Goal: Information Seeking & Learning: Learn about a topic

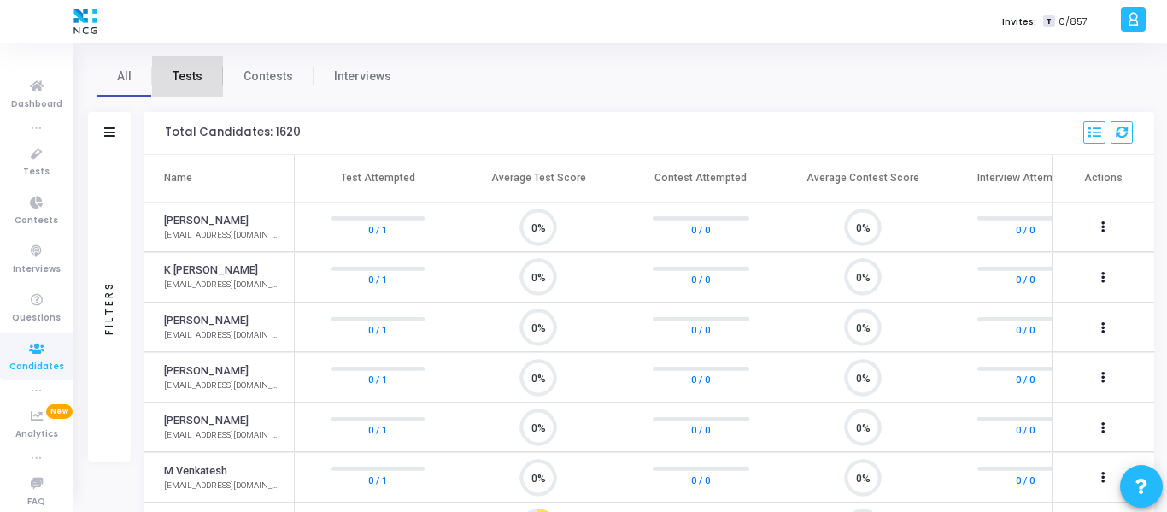
click at [196, 84] on span "Tests" at bounding box center [188, 76] width 30 height 18
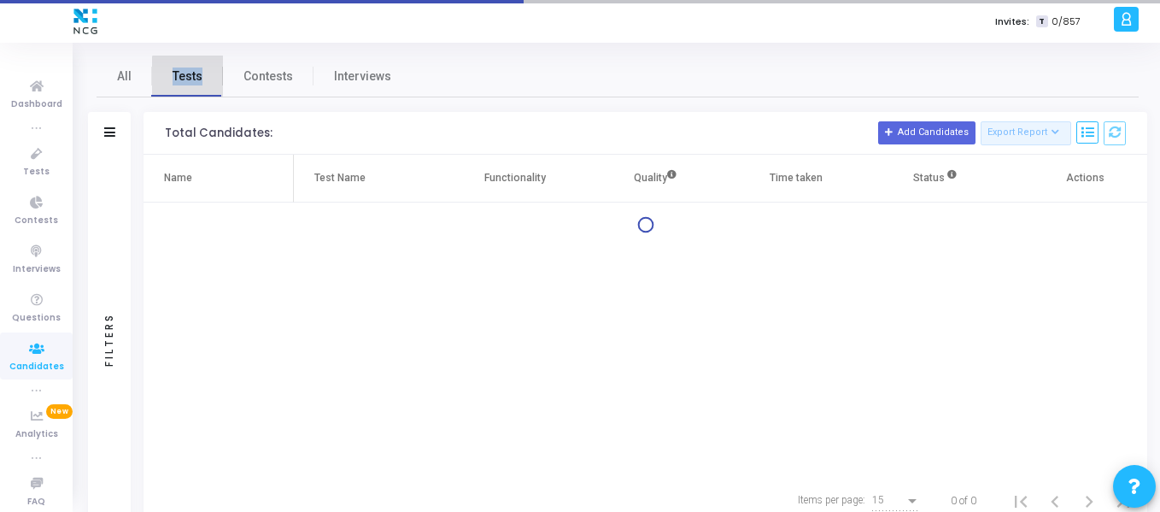
click at [196, 84] on span "Tests" at bounding box center [188, 76] width 30 height 18
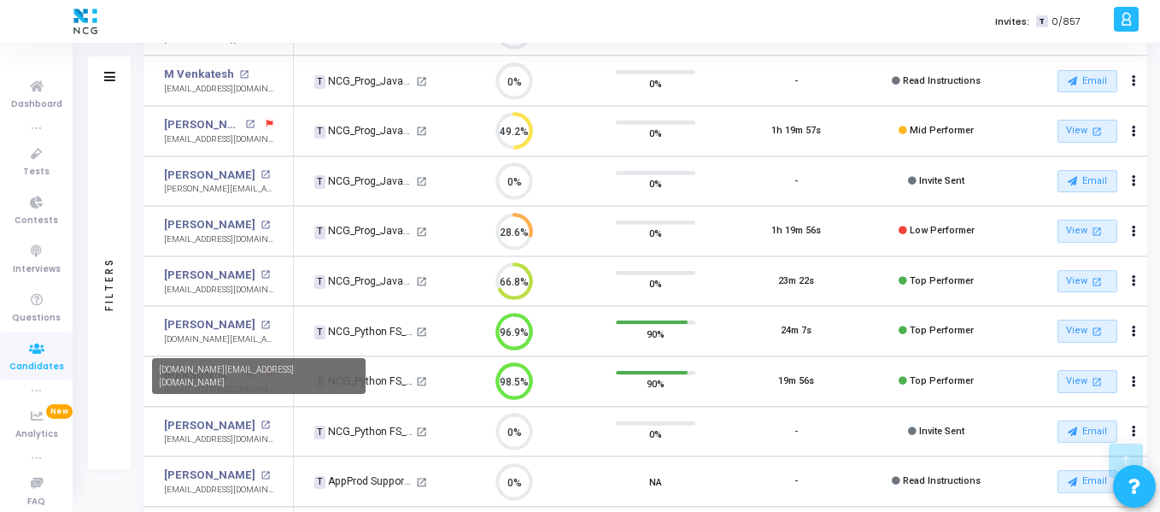
click at [179, 379] on div "[DOMAIN_NAME][EMAIL_ADDRESS][DOMAIN_NAME]" at bounding box center [259, 376] width 214 height 36
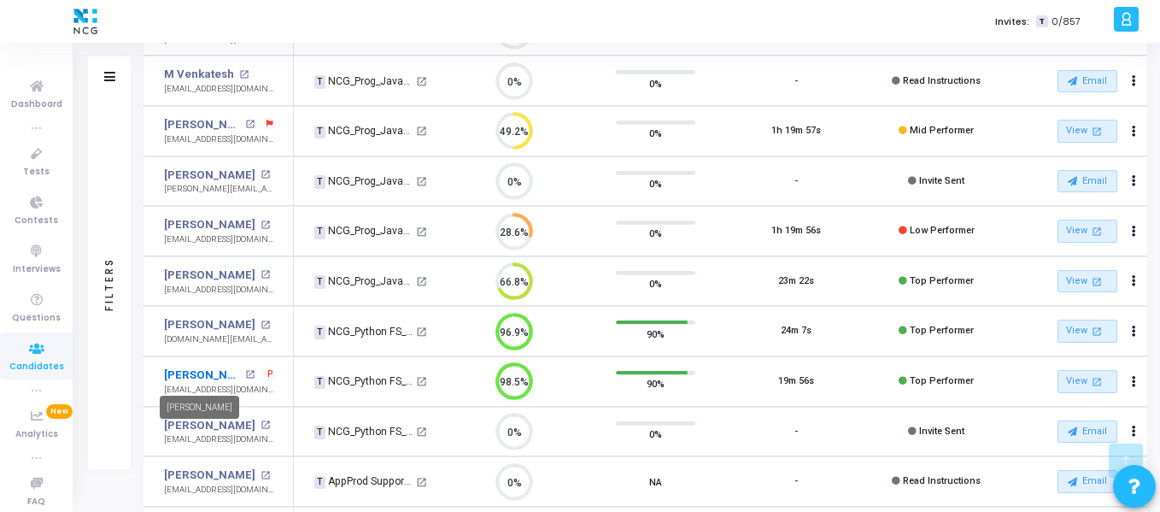
click at [193, 373] on link "[PERSON_NAME]" at bounding box center [202, 374] width 77 height 17
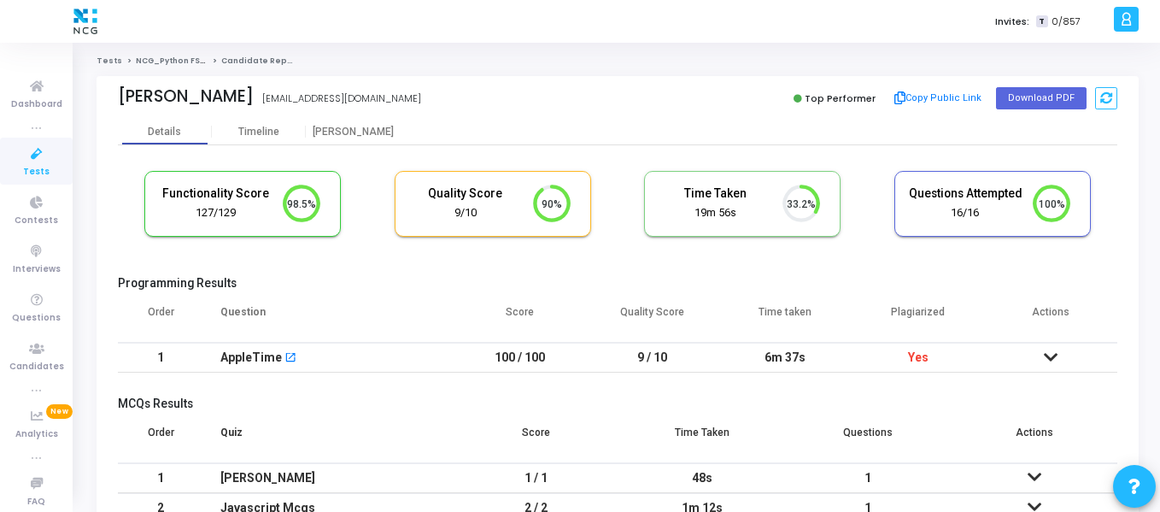
scroll to position [162, 0]
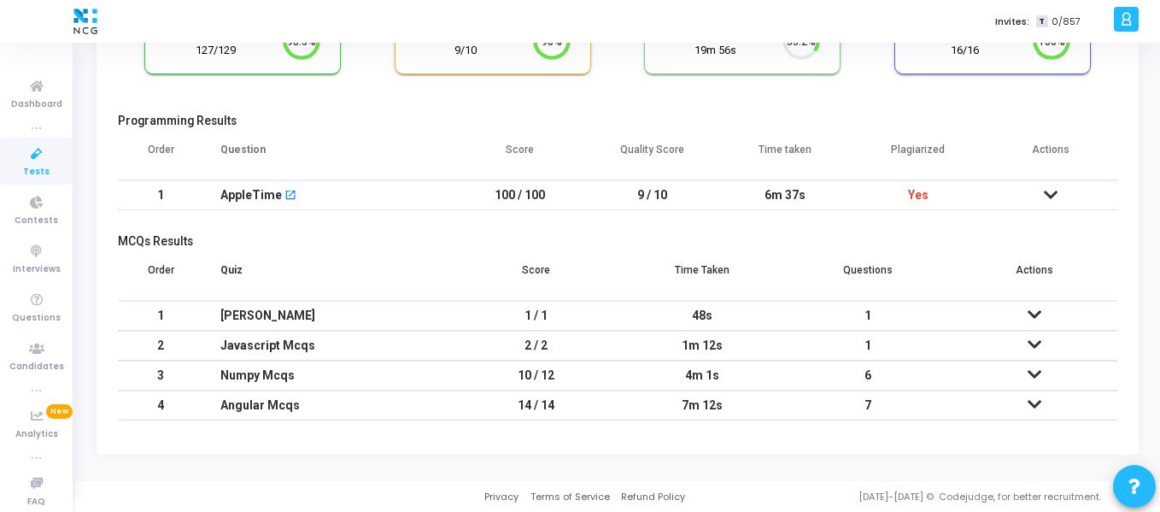
drag, startPoint x: 929, startPoint y: 198, endPoint x: 906, endPoint y: 194, distance: 24.3
drag, startPoint x: 906, startPoint y: 194, endPoint x: 931, endPoint y: 185, distance: 27.0
click at [931, 185] on td "Yes" at bounding box center [918, 195] width 133 height 30
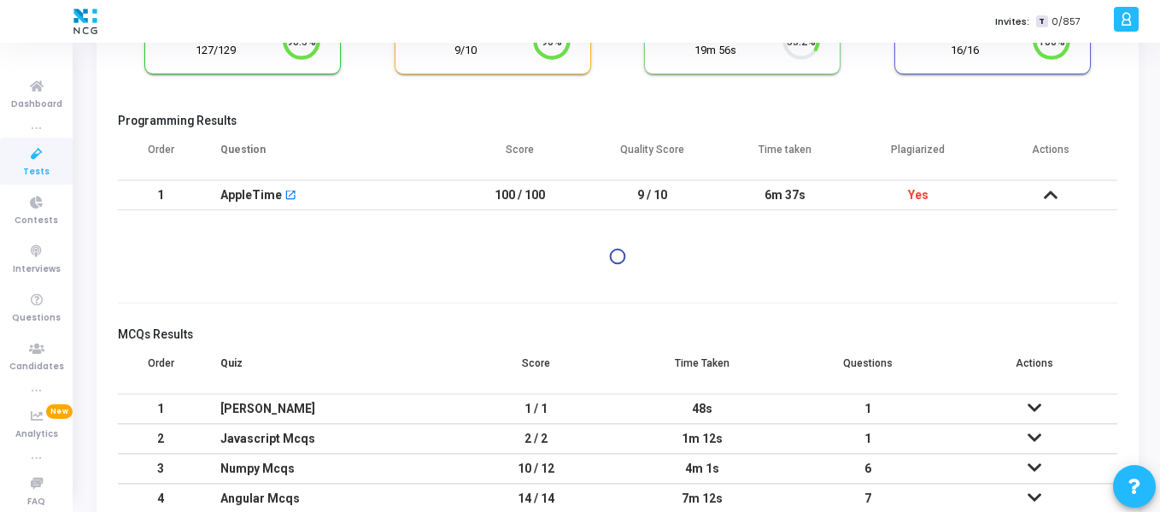
scroll to position [0, 0]
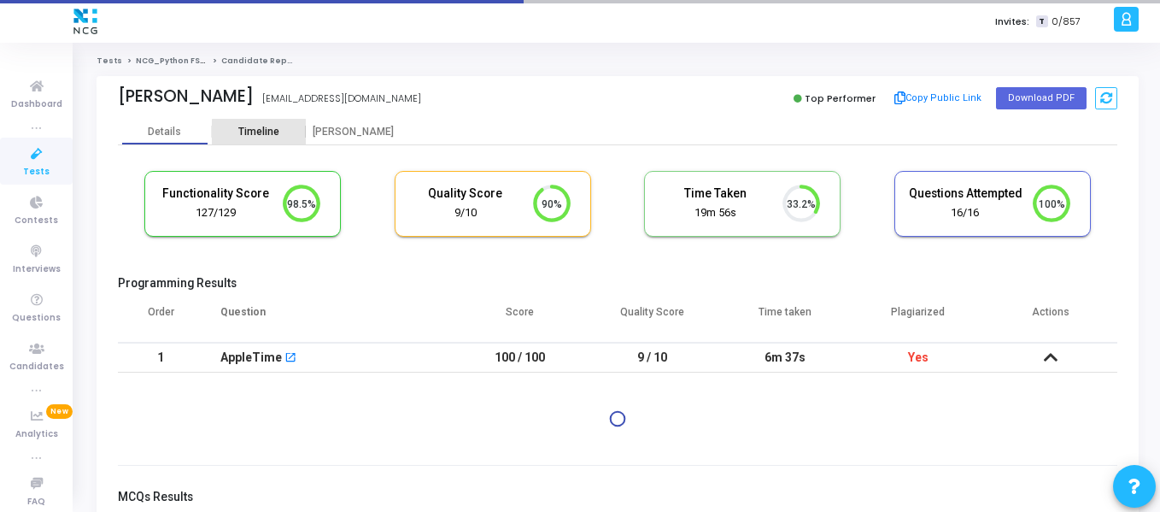
click at [267, 133] on div "Timeline" at bounding box center [258, 132] width 41 height 13
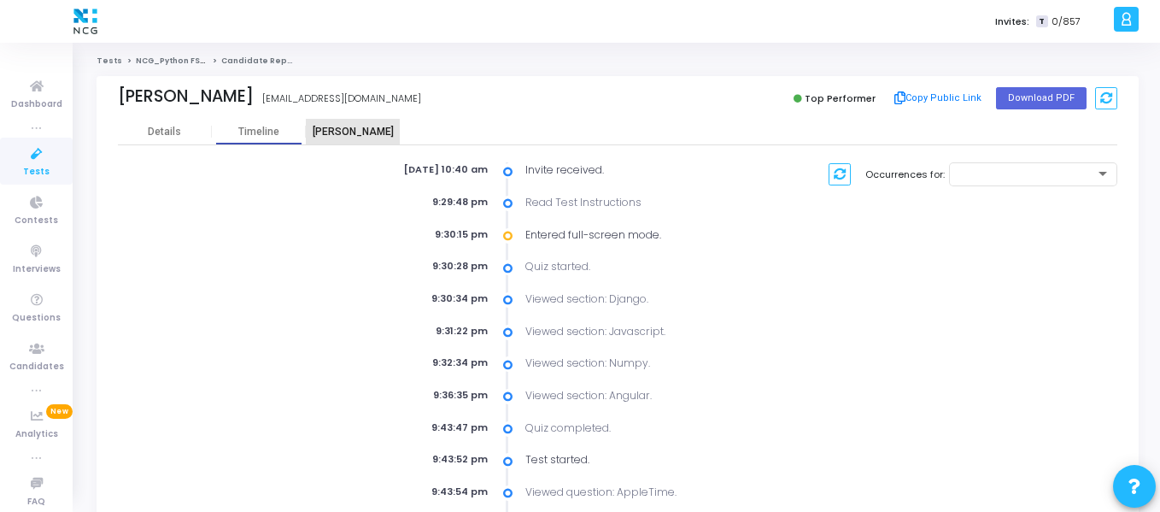
click at [344, 132] on div "[PERSON_NAME]" at bounding box center [353, 132] width 94 height 13
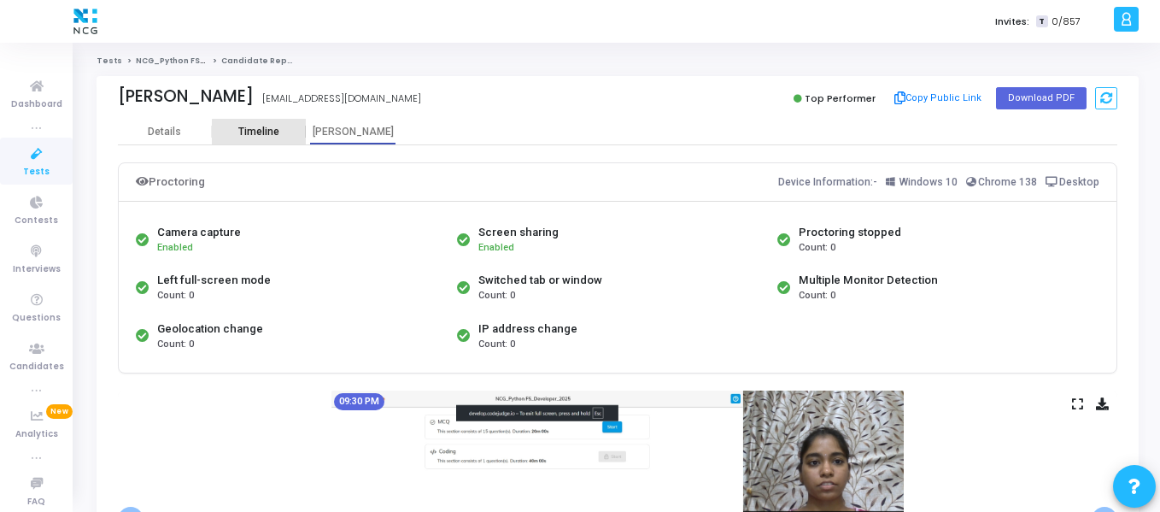
click at [265, 132] on div "Timeline" at bounding box center [258, 132] width 41 height 13
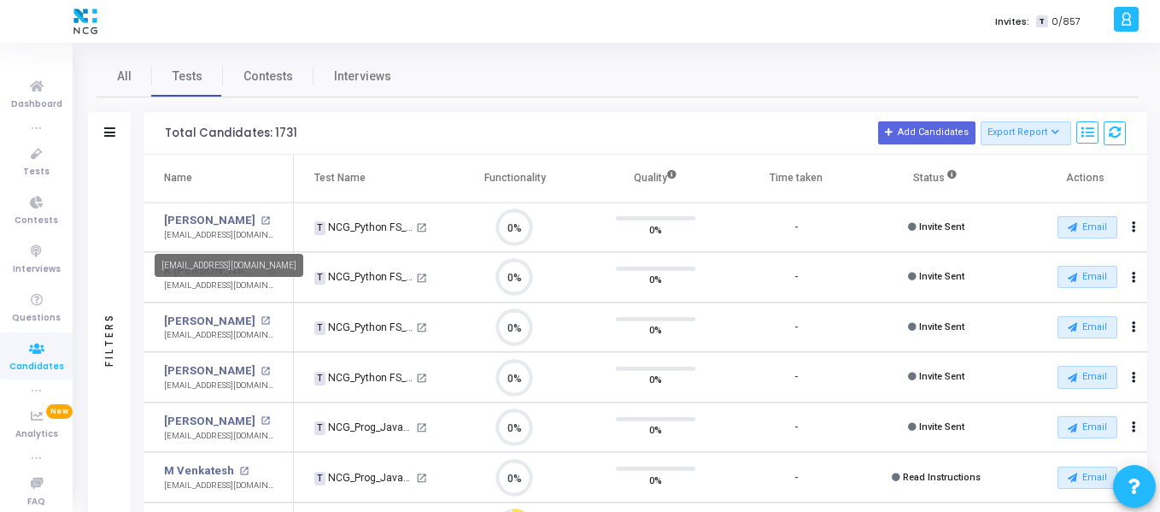
scroll to position [36, 44]
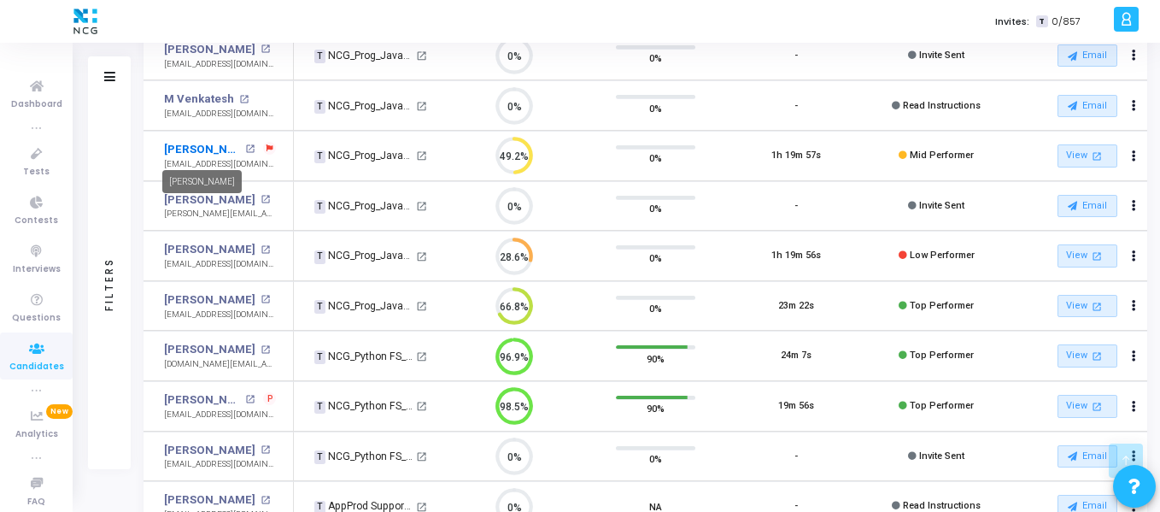
click at [179, 154] on link "[PERSON_NAME]" at bounding box center [202, 149] width 77 height 17
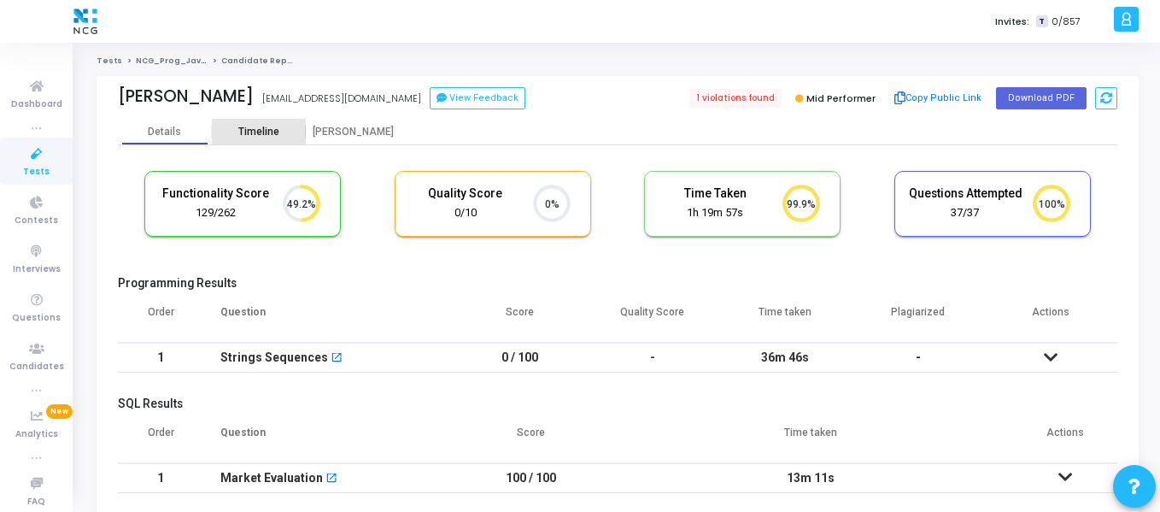
click at [268, 126] on div "Timeline" at bounding box center [258, 132] width 41 height 13
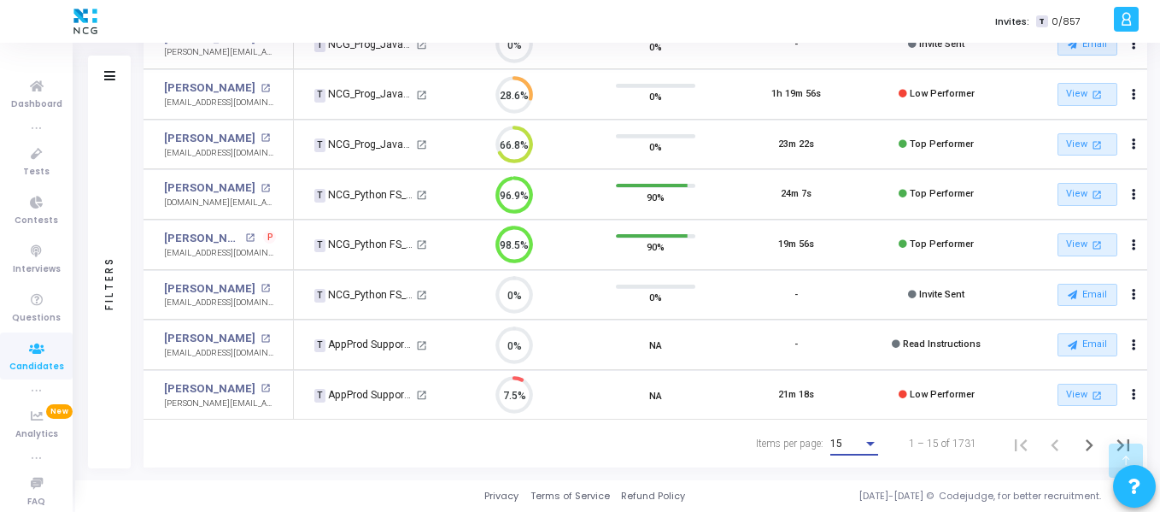
click at [866, 441] on div "Items per page:" at bounding box center [870, 444] width 15 height 14
click at [839, 431] on span "50" at bounding box center [856, 434] width 48 height 31
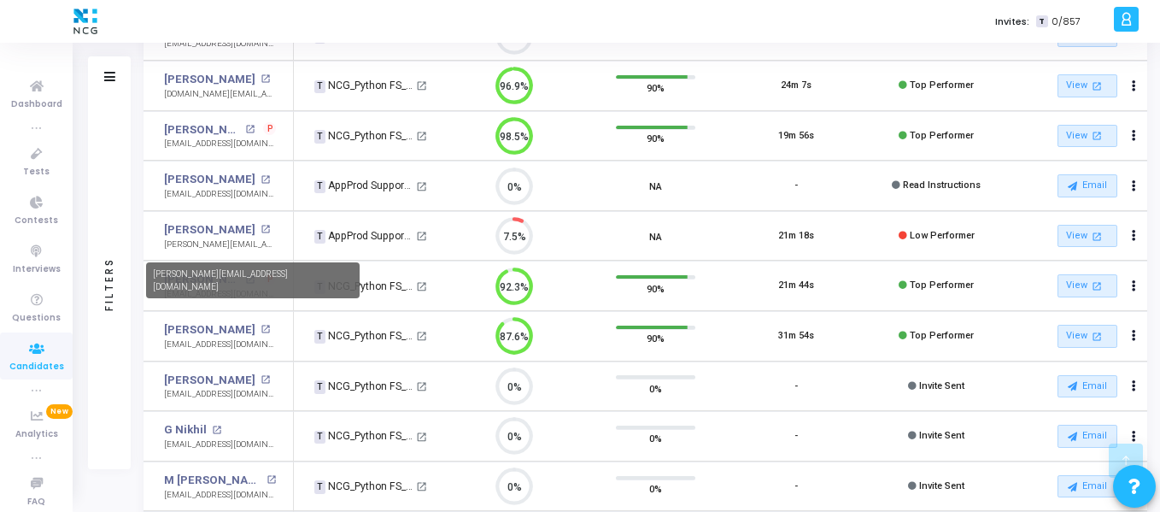
click at [197, 283] on div "[PERSON_NAME][EMAIL_ADDRESS][DOMAIN_NAME]" at bounding box center [253, 280] width 214 height 36
click at [190, 297] on mat-tooltip-component "[PERSON_NAME][EMAIL_ADDRESS][DOMAIN_NAME]" at bounding box center [252, 280] width 237 height 60
click at [199, 273] on div "[PERSON_NAME][EMAIL_ADDRESS][DOMAIN_NAME]" at bounding box center [253, 280] width 214 height 36
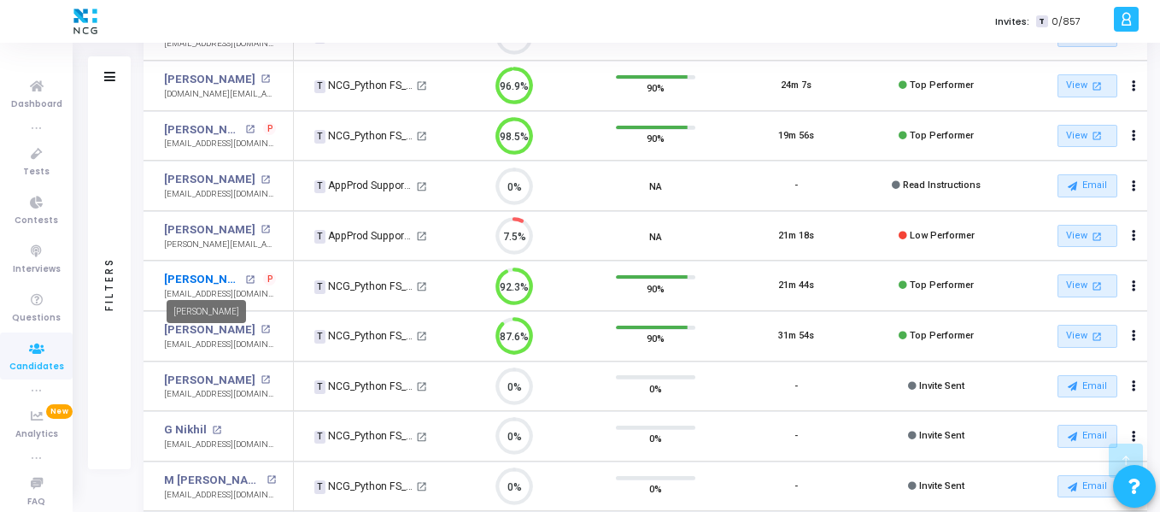
click at [210, 282] on link "[PERSON_NAME]" at bounding box center [202, 279] width 77 height 17
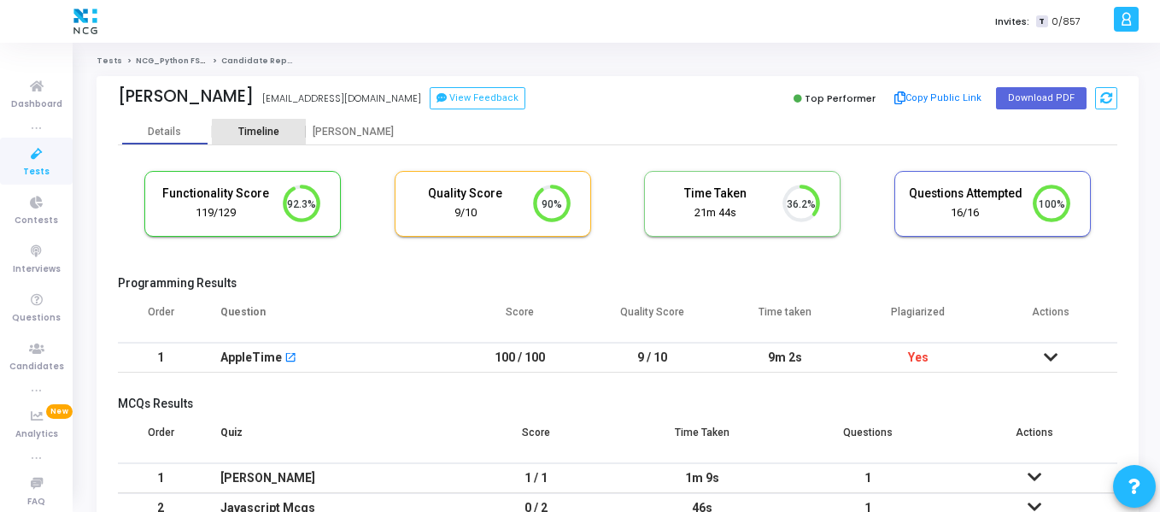
click at [263, 136] on div "Timeline" at bounding box center [258, 132] width 41 height 13
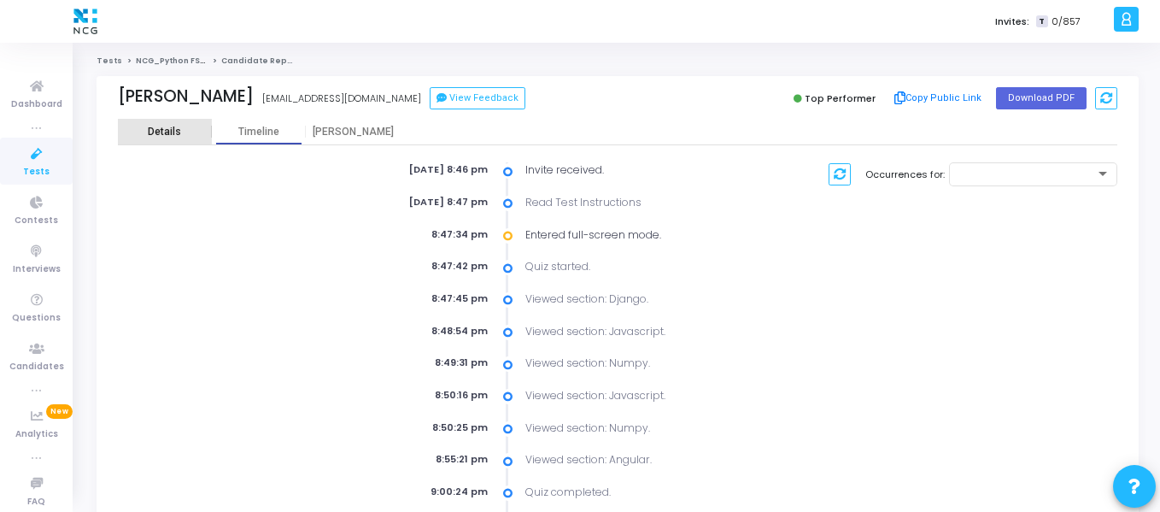
click at [165, 137] on div "Details" at bounding box center [164, 132] width 33 height 13
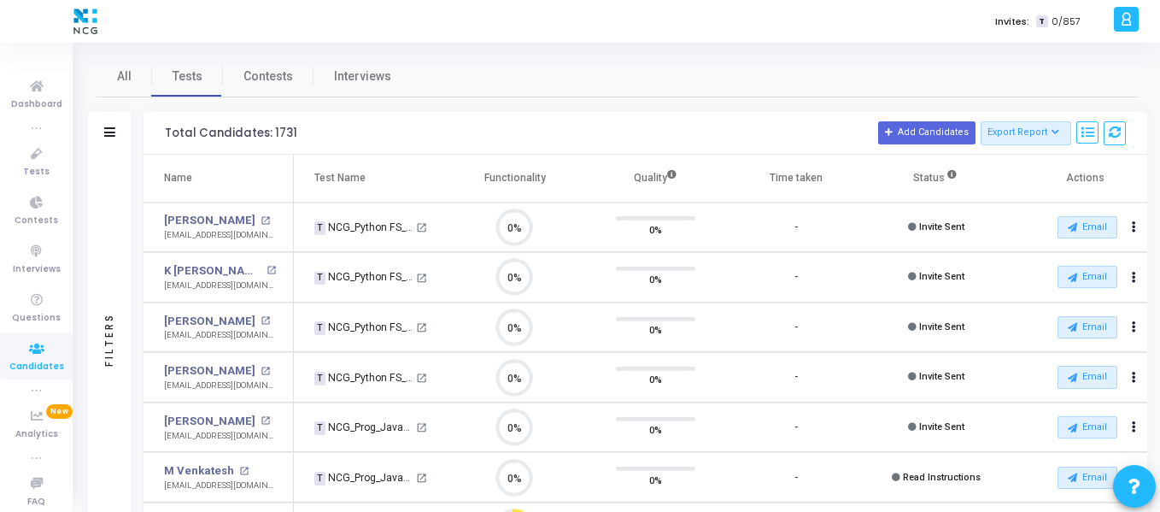
click at [114, 142] on div "Filters" at bounding box center [109, 133] width 43 height 43
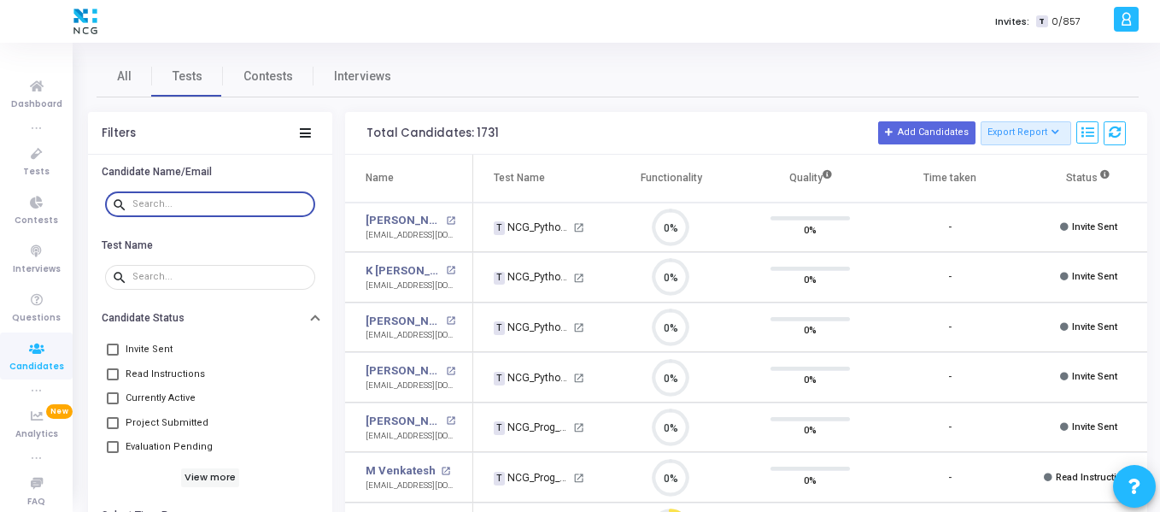
click at [211, 208] on input "text" at bounding box center [220, 204] width 176 height 10
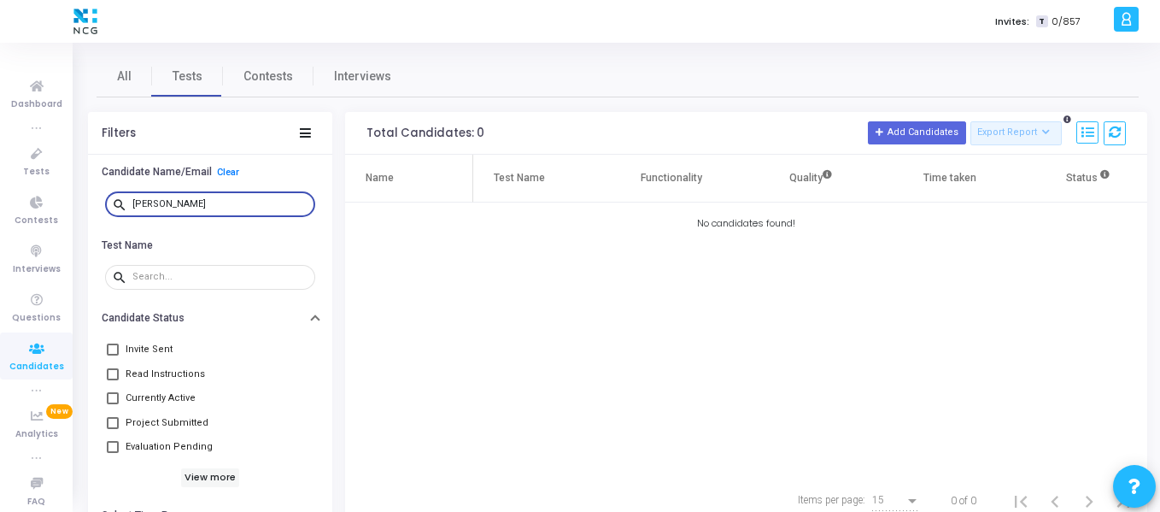
click at [196, 208] on input "[PERSON_NAME]" at bounding box center [220, 204] width 176 height 10
type input "h"
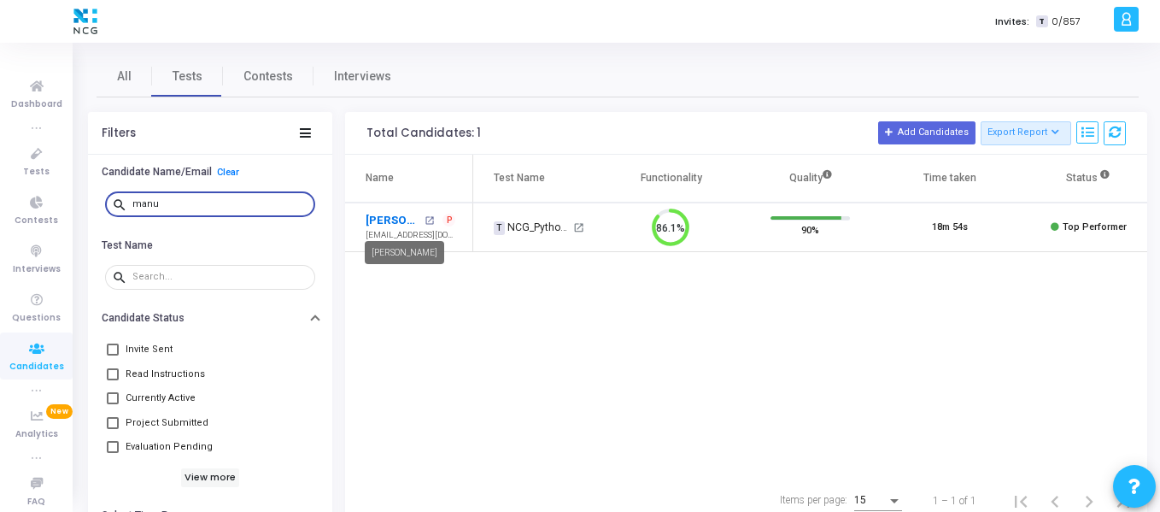
type input "manu"
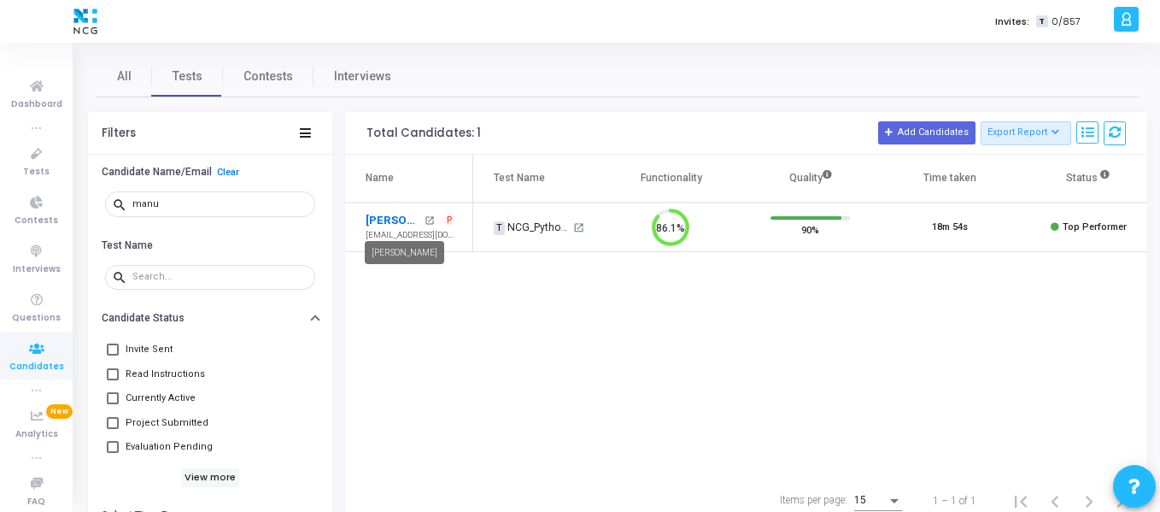
click at [394, 214] on link "[PERSON_NAME]" at bounding box center [393, 220] width 55 height 17
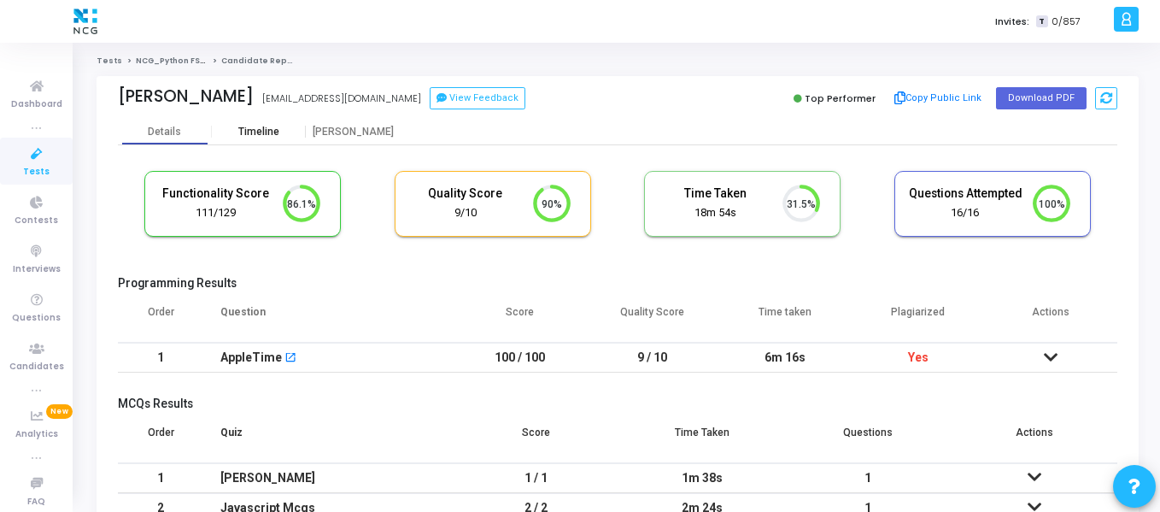
click at [261, 127] on div "Timeline" at bounding box center [258, 132] width 41 height 13
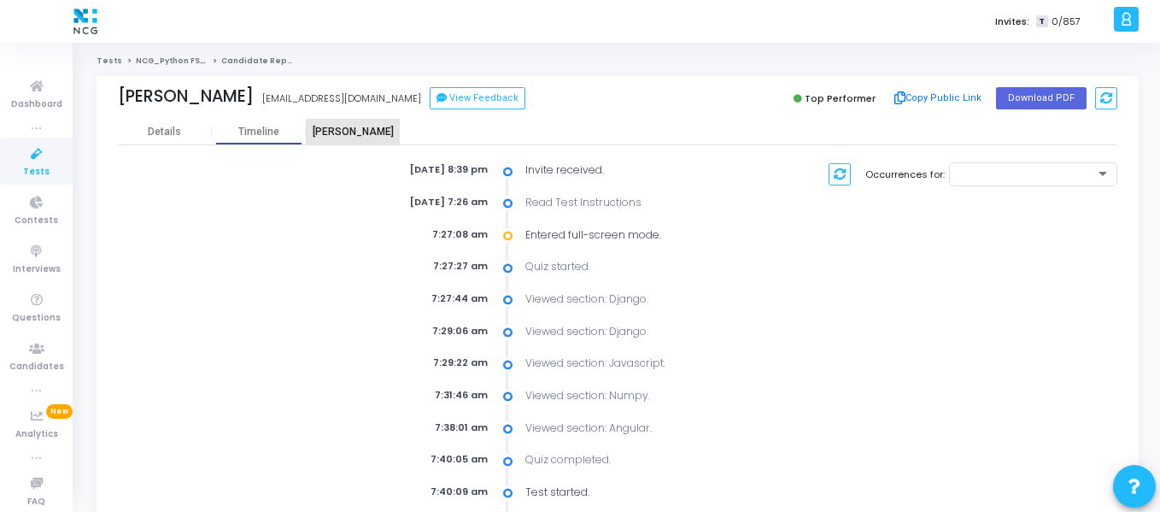
click at [360, 136] on div "[PERSON_NAME]" at bounding box center [353, 132] width 94 height 13
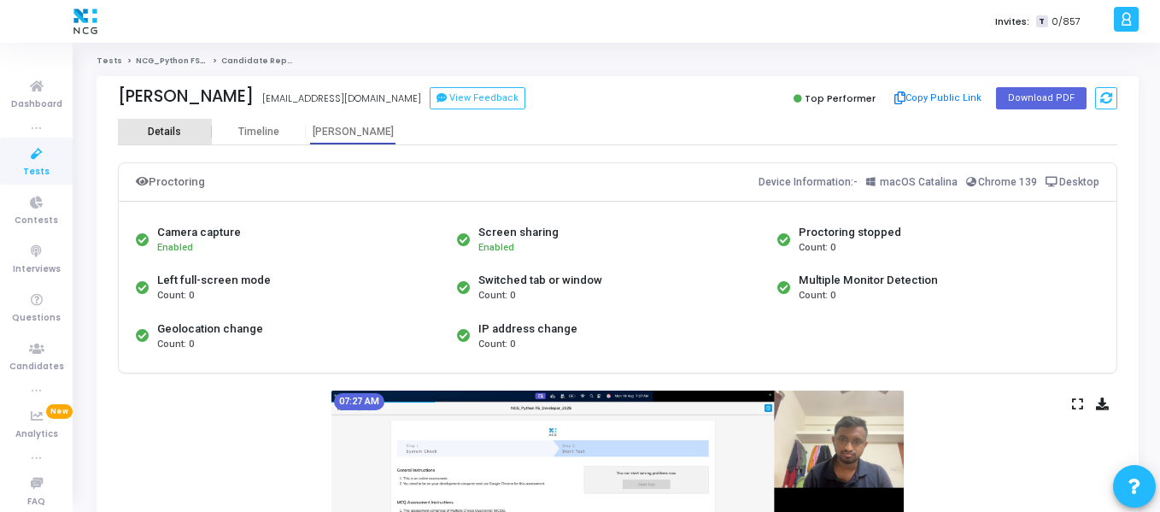
click at [156, 128] on div "Details" at bounding box center [164, 132] width 33 height 13
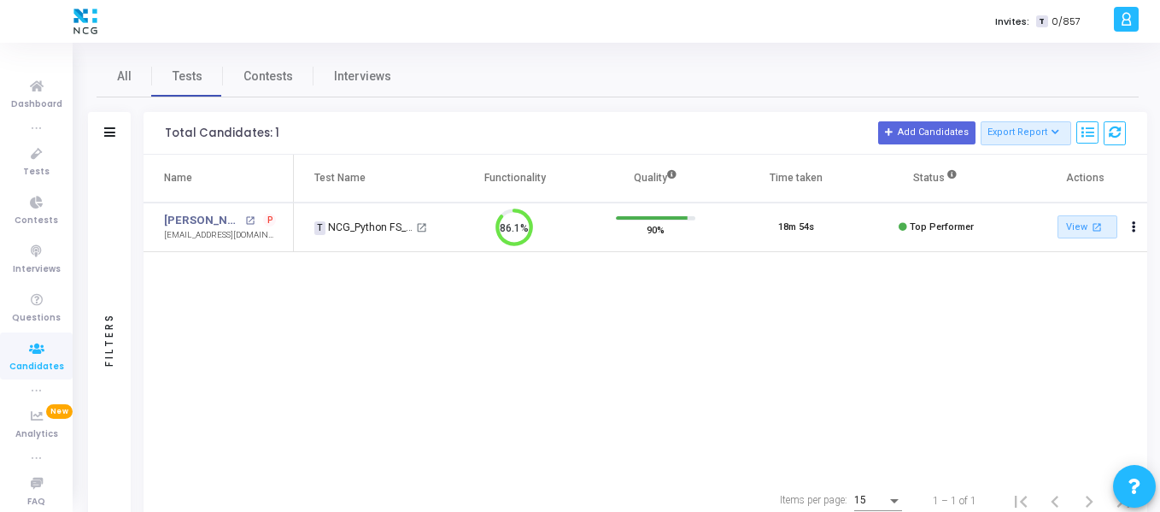
click at [526, 360] on div "Name Test Name Functionality Quality Time taken Status Actions Manu K N open_in…" at bounding box center [646, 316] width 1004 height 322
click at [120, 133] on div "Filters" at bounding box center [109, 133] width 43 height 43
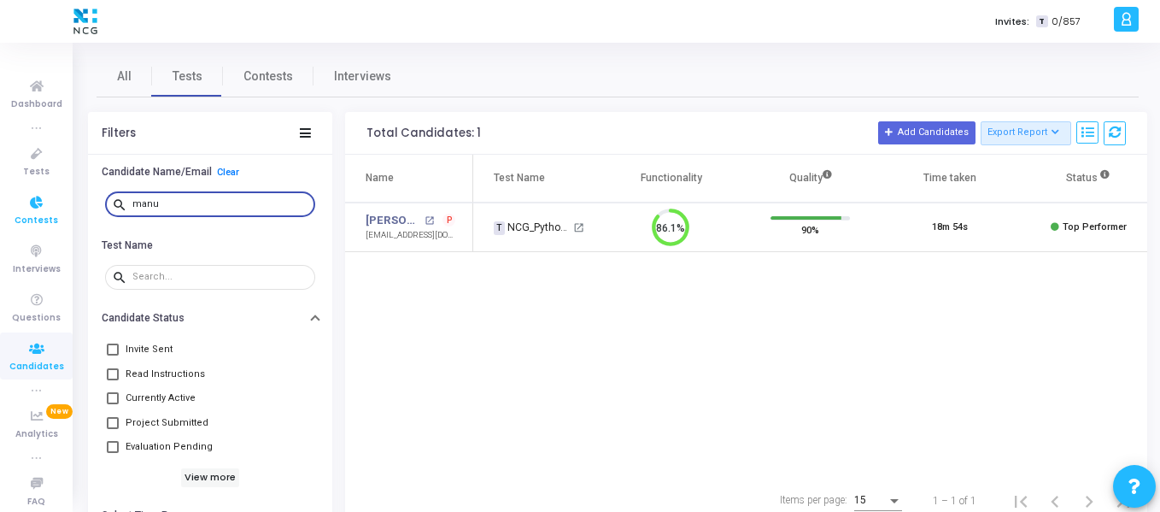
drag, startPoint x: 206, startPoint y: 203, endPoint x: 42, endPoint y: 199, distance: 164.1
click at [42, 199] on div "Dashboard true Tests Contests Interviews Questions Candidates true Analytics Ne…" at bounding box center [580, 256] width 1160 height 512
paste input "[EMAIL_ADDRESS][DOMAIN_NAME]"
type input "[EMAIL_ADDRESS][DOMAIN_NAME]"
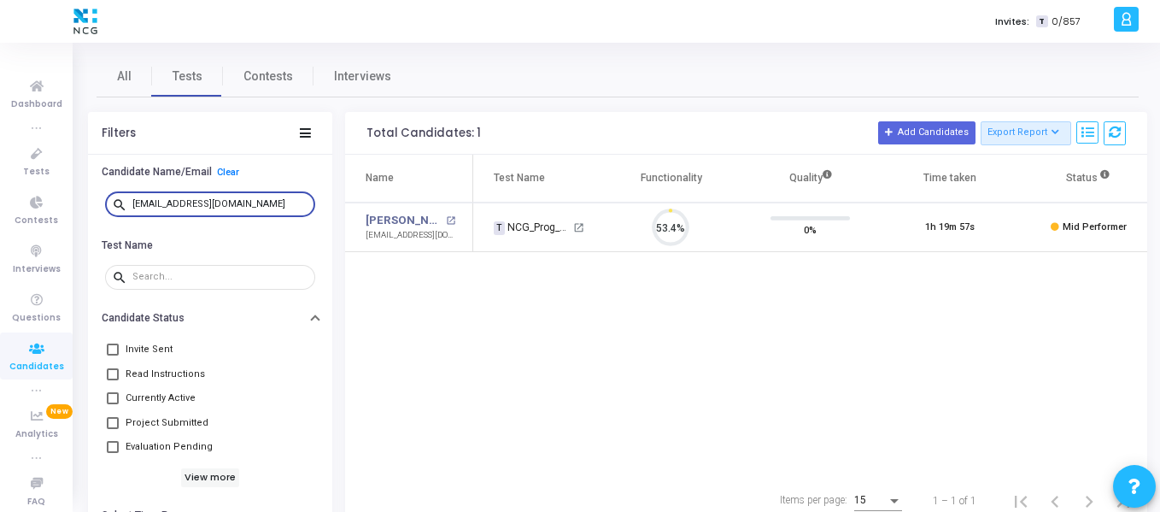
scroll to position [36, 44]
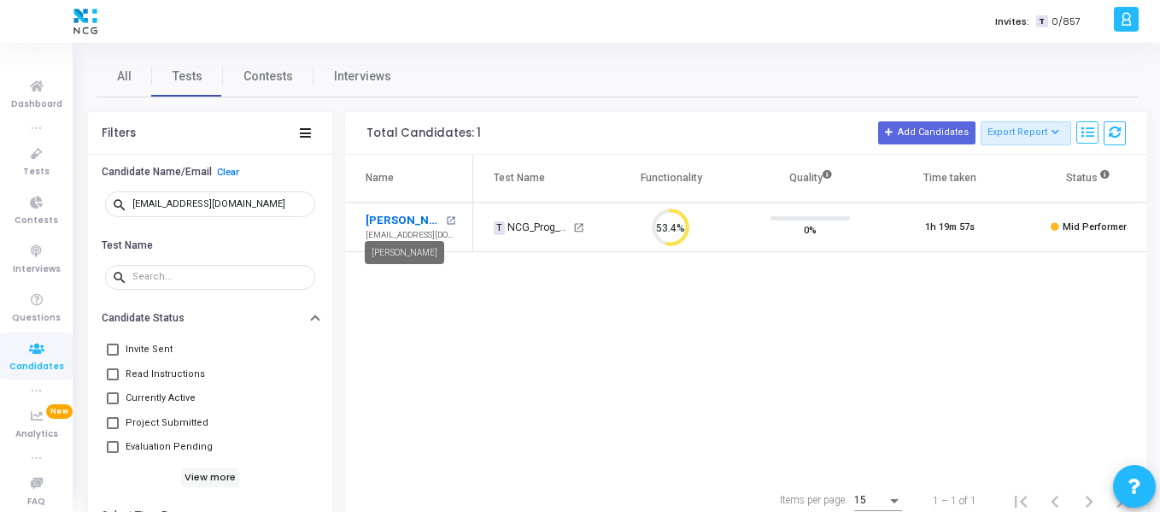
click at [403, 214] on link "[PERSON_NAME]" at bounding box center [404, 220] width 76 height 17
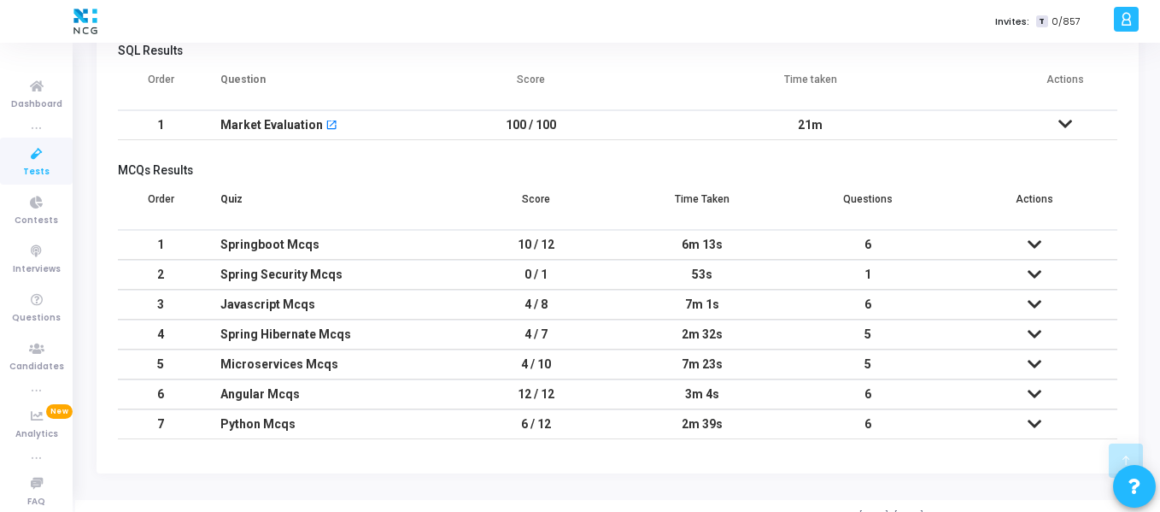
scroll to position [372, 0]
